Goal: Task Accomplishment & Management: Manage account settings

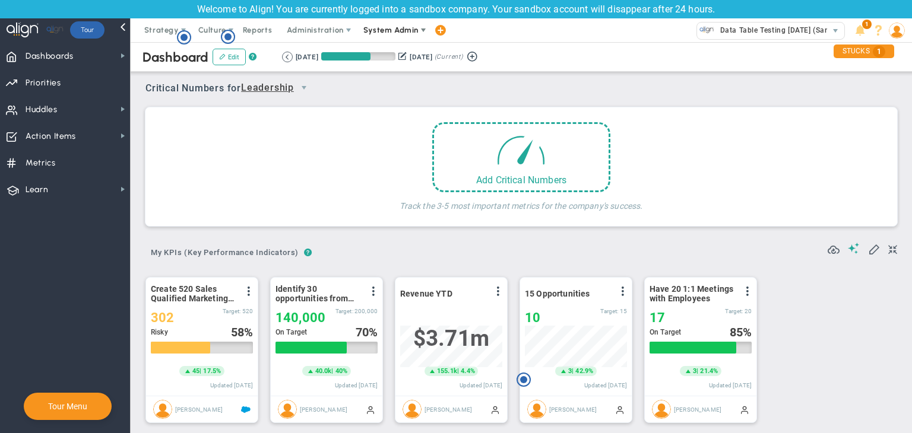
click at [406, 24] on span "System Admin" at bounding box center [391, 30] width 75 height 24
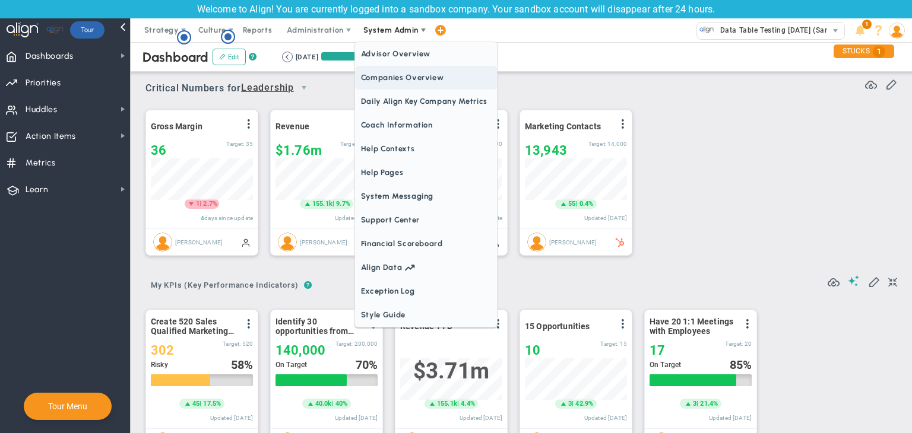
click at [386, 72] on span "Companies Overview" at bounding box center [426, 78] width 142 height 24
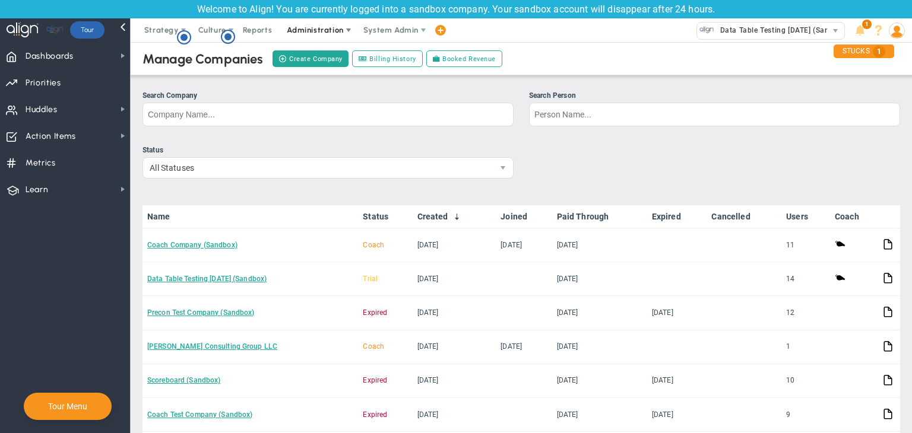
click at [318, 31] on span "Administration" at bounding box center [315, 30] width 56 height 9
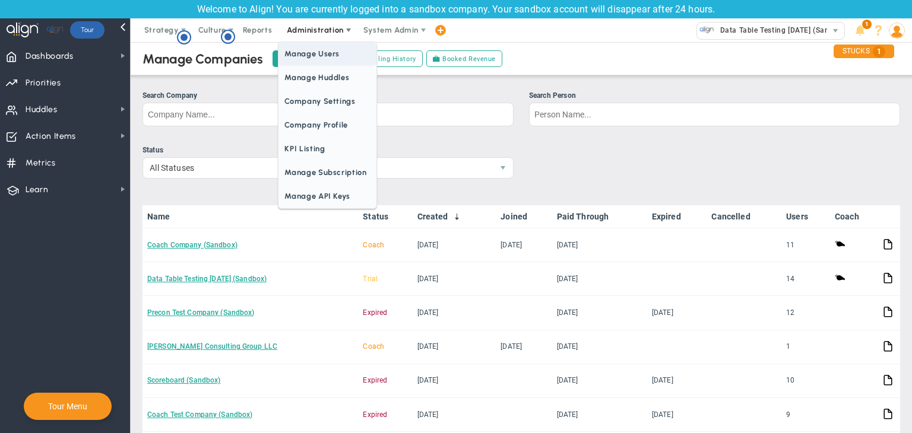
click at [325, 50] on span "Manage Users" at bounding box center [326, 54] width 97 height 24
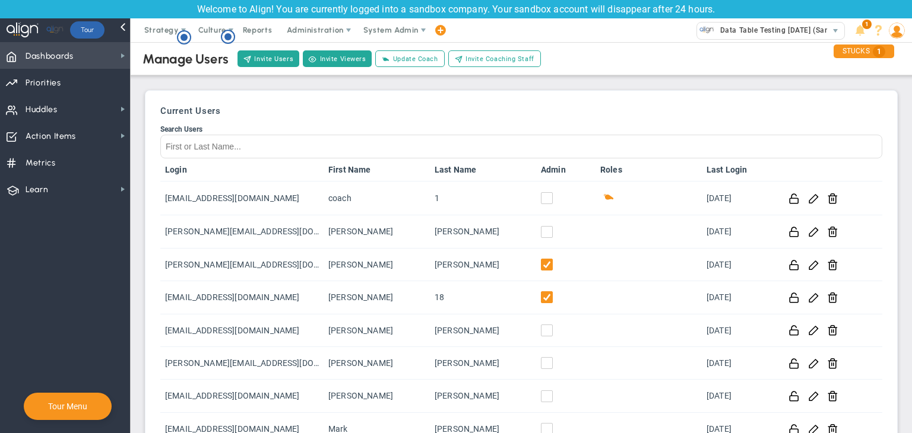
click at [86, 50] on span "Dashboards Dashboards" at bounding box center [65, 55] width 130 height 27
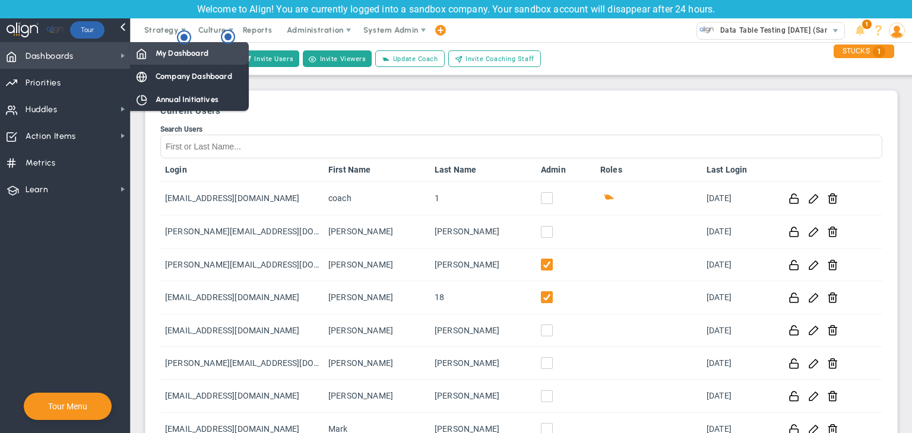
drag, startPoint x: 173, startPoint y: 53, endPoint x: 188, endPoint y: 53, distance: 14.3
click at [173, 53] on span "My Dashboard" at bounding box center [182, 52] width 53 height 11
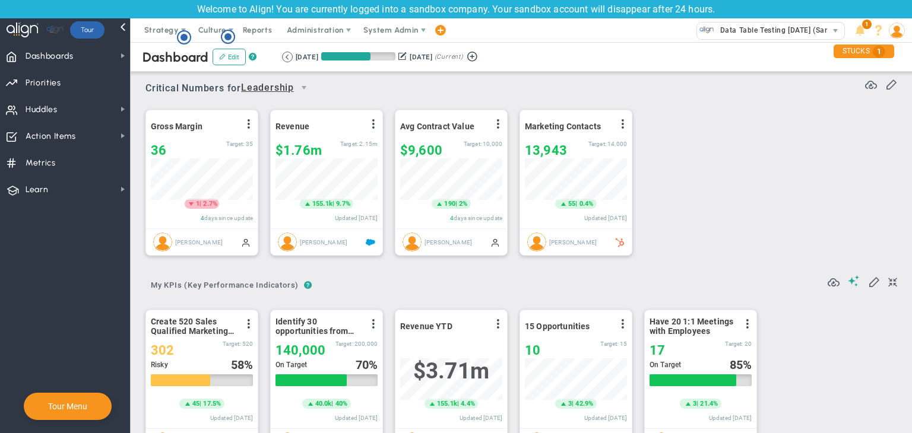
click at [330, 17] on div "Welcome to Align! You are currently logged into a sandbox company. Your sandbox…" at bounding box center [456, 9] width 912 height 18
click at [328, 27] on span "Administration" at bounding box center [315, 30] width 56 height 9
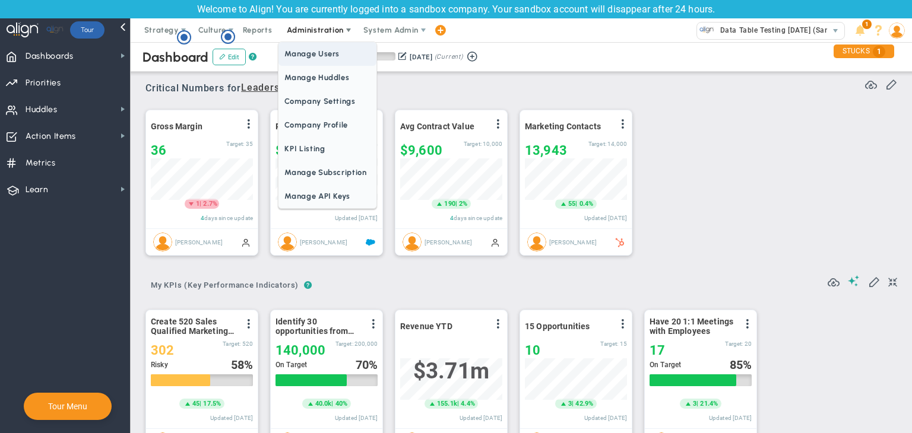
click at [327, 62] on span "Manage Users" at bounding box center [326, 54] width 97 height 24
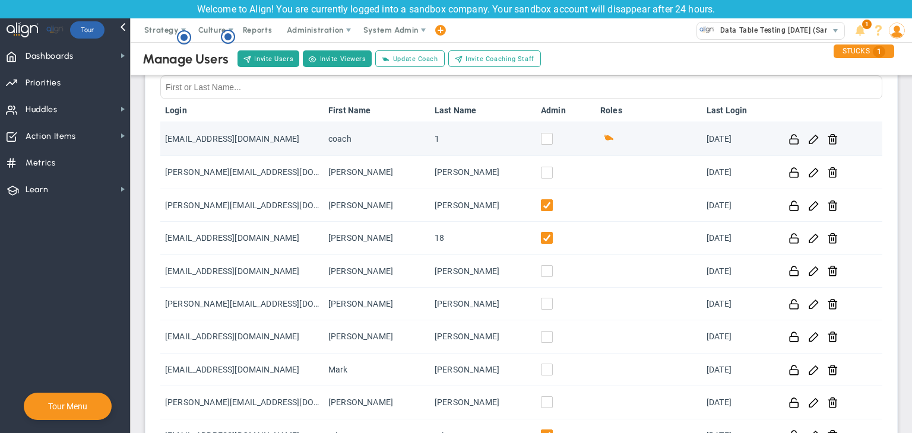
click at [544, 142] on input "checkbox" at bounding box center [550, 141] width 12 height 12
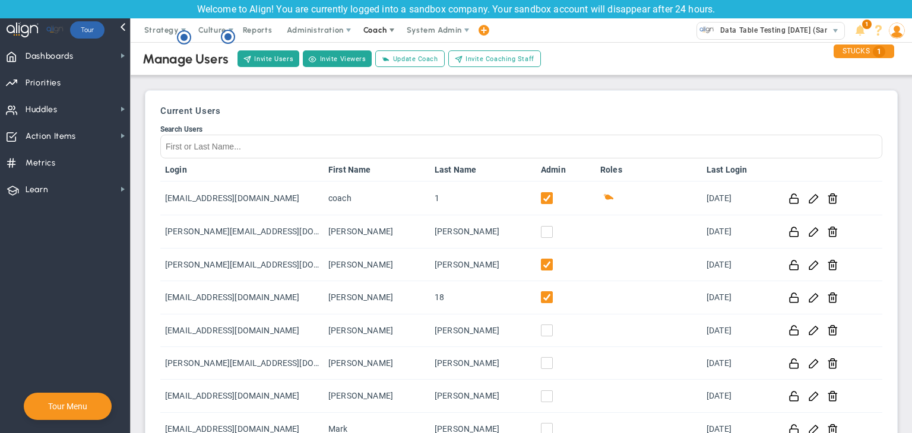
click at [376, 27] on span "Coach" at bounding box center [375, 30] width 24 height 9
click at [389, 55] on span "Schedule Meeting" at bounding box center [397, 54] width 84 height 24
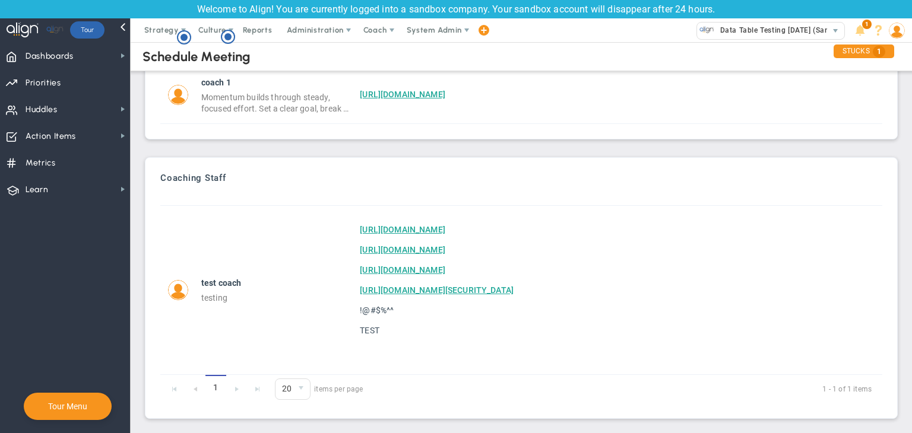
scroll to position [78, 0]
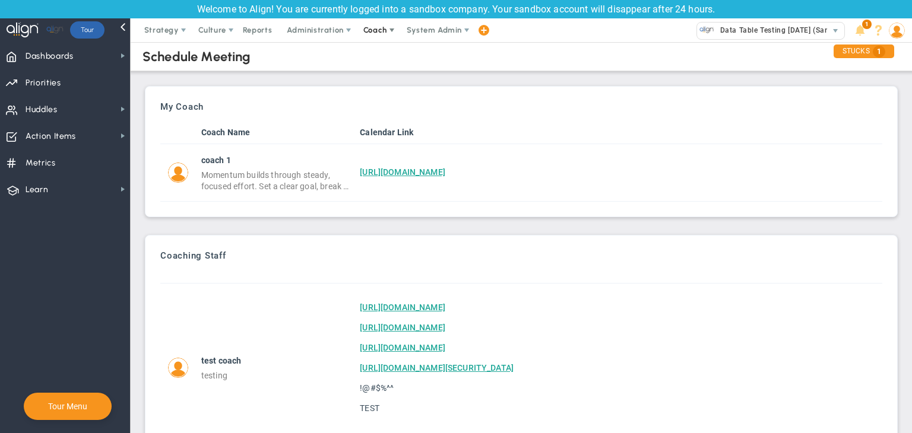
click at [379, 32] on span "Coach" at bounding box center [375, 30] width 24 height 9
click at [385, 52] on span "Schedule Meeting" at bounding box center [397, 54] width 84 height 24
click at [356, 31] on span "Coach" at bounding box center [375, 30] width 43 height 24
click at [342, 89] on div "My Coach Coach Name Calendar Link coach 1 Momentum builds through steady, focus…" at bounding box center [521, 151] width 753 height 131
click at [99, 47] on span "Dashboards Dashboards" at bounding box center [65, 55] width 130 height 27
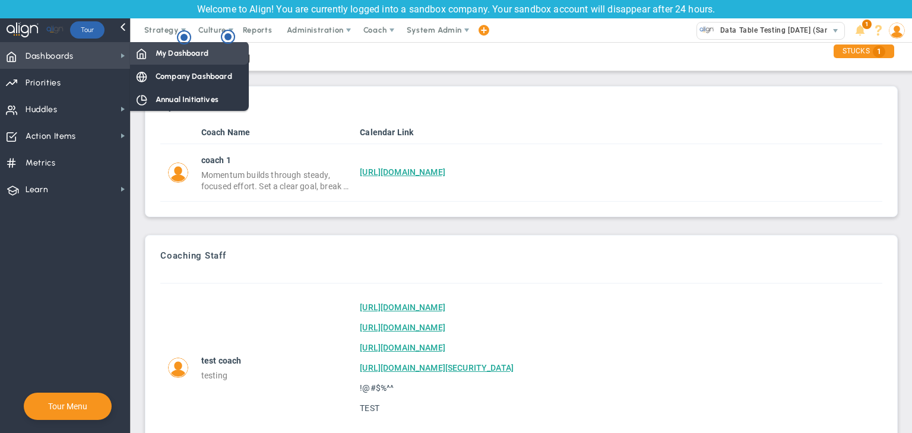
click at [171, 46] on div "My Dashboard" at bounding box center [189, 53] width 119 height 23
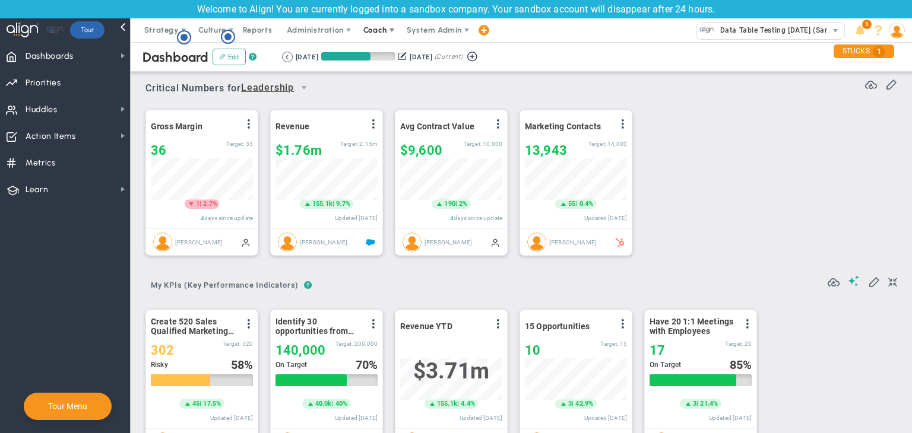
click at [367, 34] on span "Coach" at bounding box center [375, 30] width 24 height 9
drag, startPoint x: 691, startPoint y: 201, endPoint x: 900, endPoint y: 39, distance: 264.4
click at [659, 39] on span at bounding box center [896, 30] width 18 height 24
